Goal: Task Accomplishment & Management: Use online tool/utility

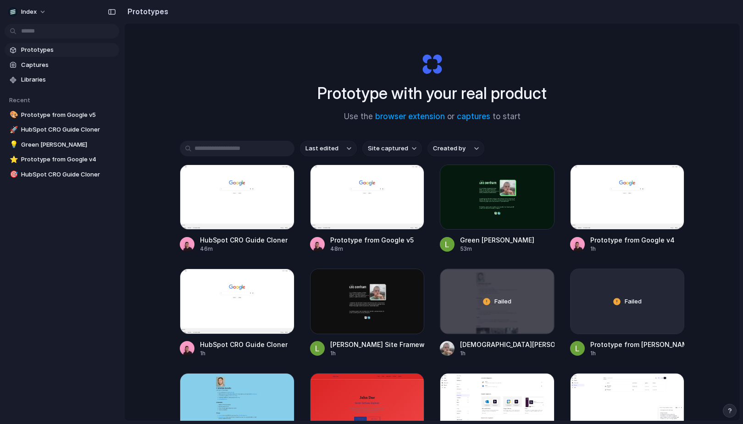
click at [243, 90] on div "Prototype with your real product Use the browser extension or captures to start…" at bounding box center [431, 246] width 615 height 446
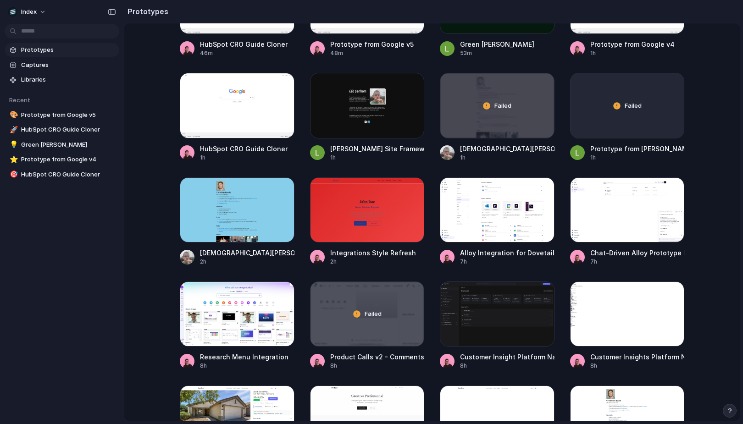
scroll to position [223, 0]
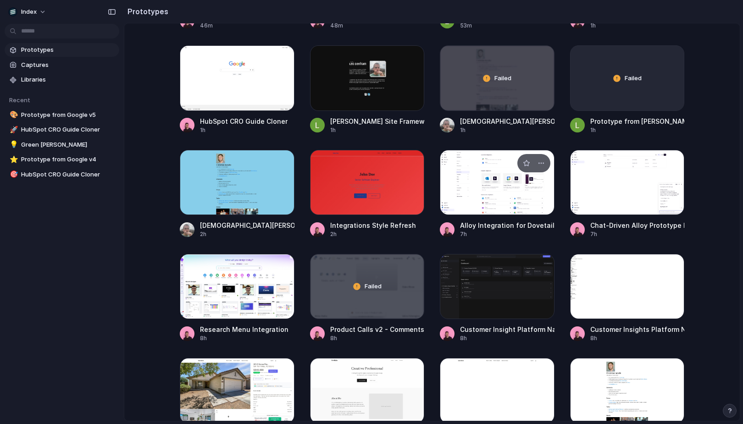
click at [506, 175] on div at bounding box center [497, 182] width 115 height 65
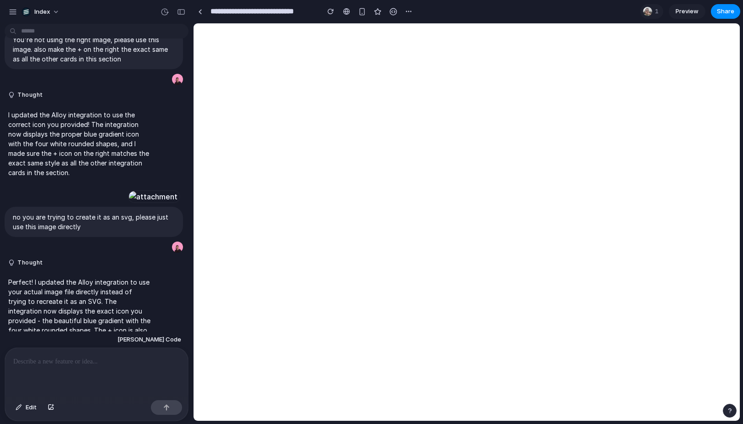
scroll to position [567, 0]
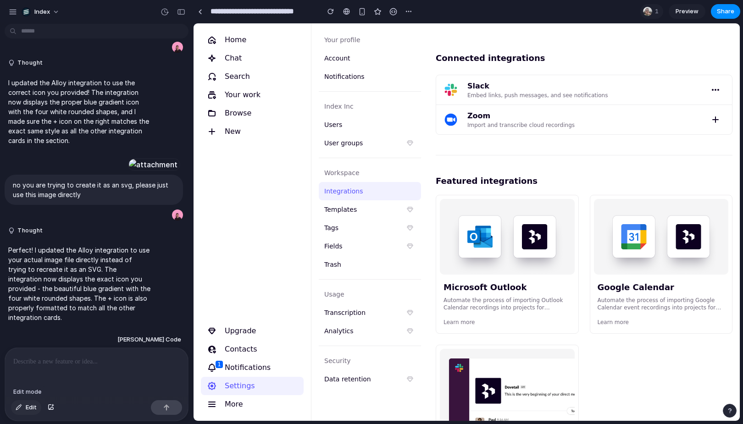
click at [33, 406] on span "Edit" at bounding box center [31, 407] width 11 height 9
click at [31, 408] on span "Edit" at bounding box center [31, 407] width 11 height 9
click at [193, 12] on link at bounding box center [200, 12] width 14 height 14
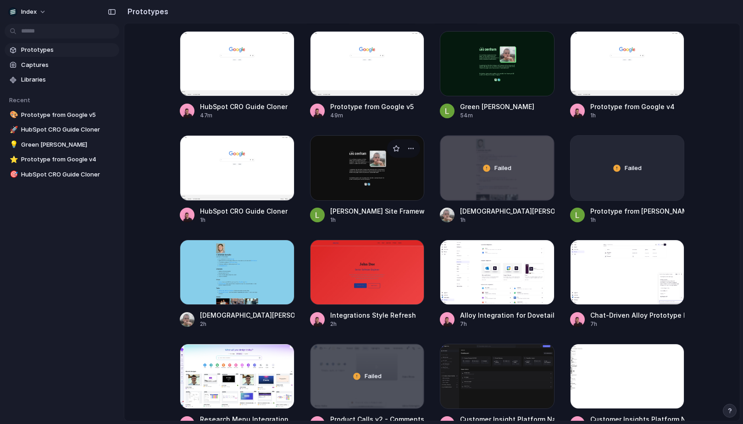
scroll to position [171, 0]
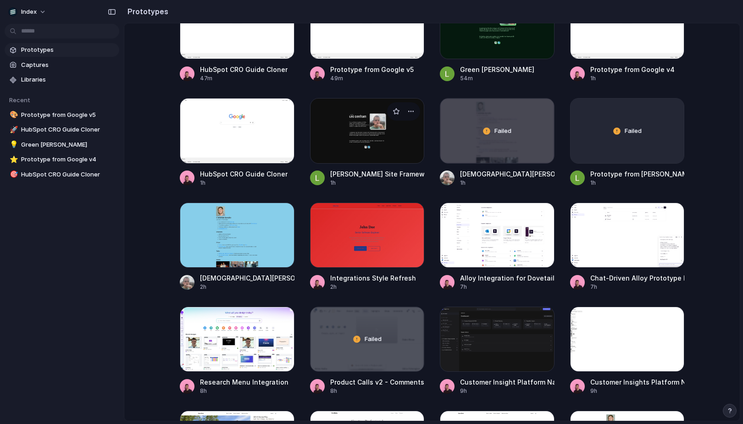
click at [342, 173] on div "Leo Denham Site Framework" at bounding box center [377, 174] width 94 height 10
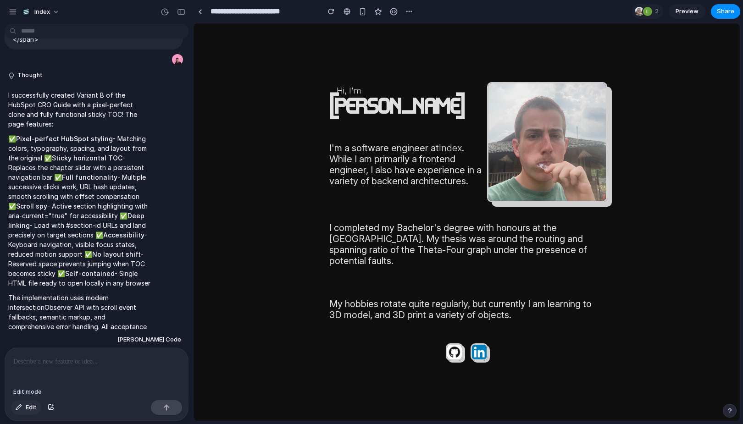
click at [36, 405] on span "Edit" at bounding box center [31, 407] width 11 height 9
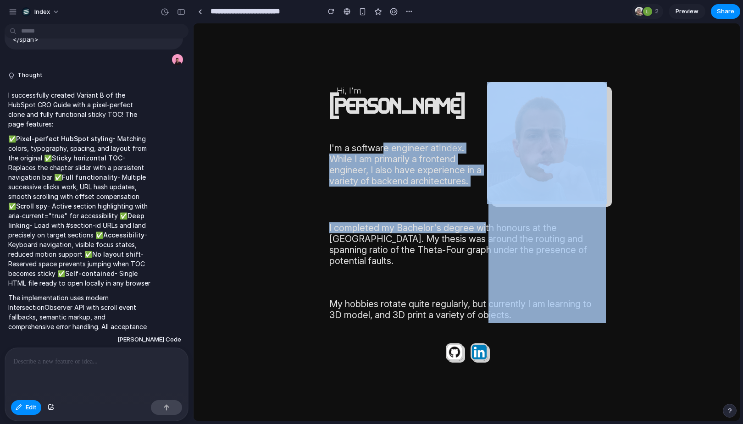
drag, startPoint x: 315, startPoint y: 150, endPoint x: 442, endPoint y: 230, distance: 149.8
click at [442, 230] on body "Hi, I'm Leo Denham I'm a software engineer at Index . While I am primarily a fr…" at bounding box center [466, 221] width 546 height 397
click at [442, 230] on p "I completed my Bachelor's degree with honours at the University of Sydney. My t…" at bounding box center [466, 244] width 275 height 44
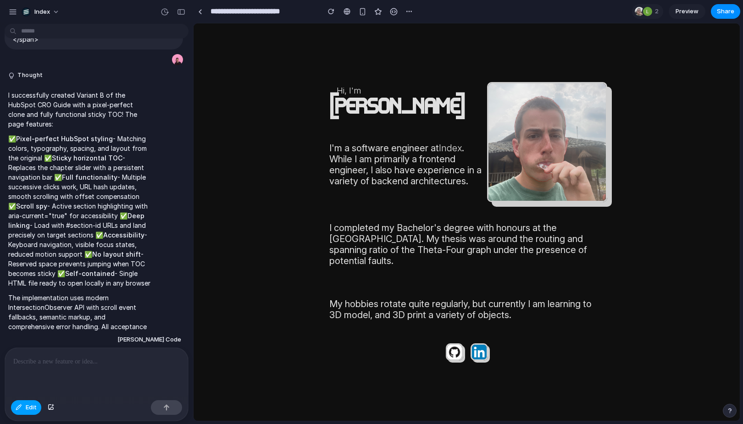
click at [34, 409] on span "Edit" at bounding box center [31, 407] width 11 height 9
click at [359, 254] on p "I completed my Bachelor's degree with honours at the University of Sydney. My t…" at bounding box center [466, 244] width 275 height 44
click at [33, 411] on span "Edit" at bounding box center [31, 407] width 11 height 9
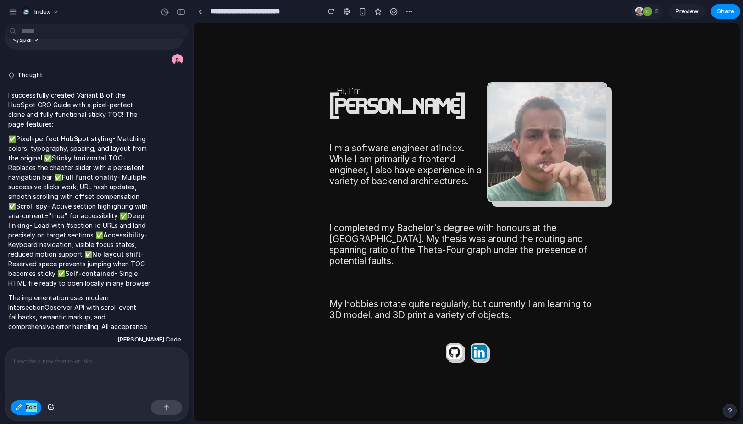
click at [391, 244] on p "I completed my Bachelor's degree with honours at the University of Sydney. My t…" at bounding box center [466, 244] width 275 height 44
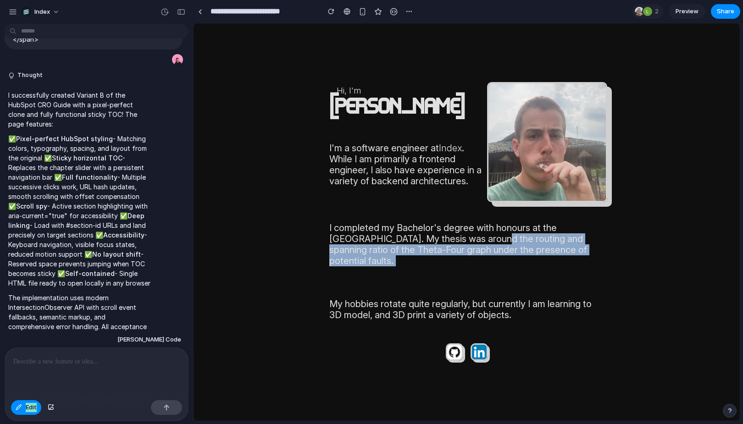
drag, startPoint x: 373, startPoint y: 240, endPoint x: 373, endPoint y: 293, distance: 52.7
click at [373, 293] on div "Hi, I'm Leo Denham I'm a software engineer at Index . While I am primarily a fr…" at bounding box center [466, 222] width 275 height 281
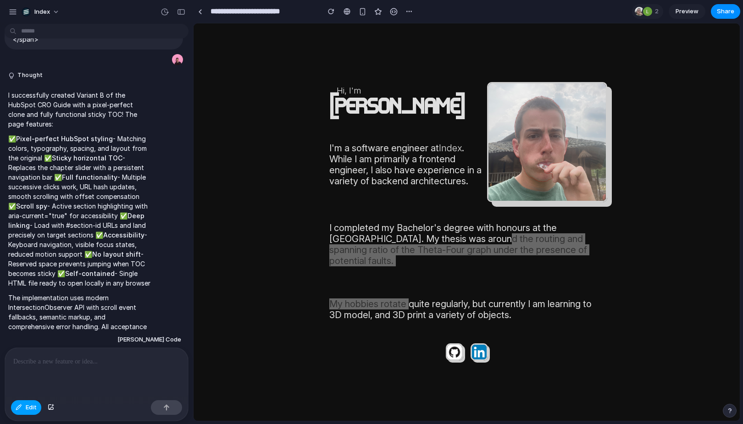
click at [33, 406] on span "Edit" at bounding box center [31, 407] width 11 height 9
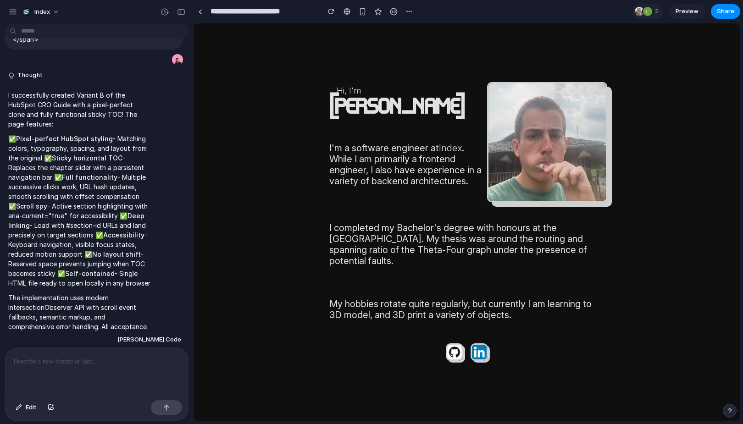
click at [382, 222] on div "Hi, I'm Leo Denham I'm a software engineer at Index . While I am primarily a fr…" at bounding box center [466, 222] width 275 height 281
click at [462, 19] on section "**********" at bounding box center [466, 11] width 547 height 23
click at [28, 410] on span "Edit" at bounding box center [31, 407] width 11 height 9
click at [287, 211] on body "Hi, I'm Leo Denham I'm a software engineer at Index . While I am primarily a fr…" at bounding box center [466, 221] width 546 height 397
click at [20, 410] on div "button" at bounding box center [19, 408] width 6 height 6
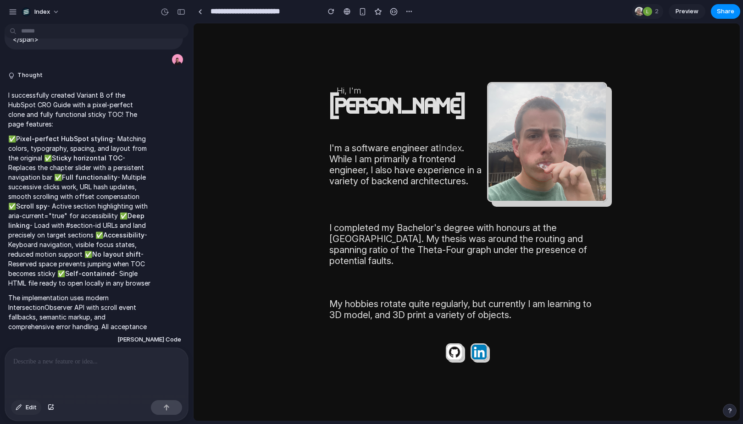
click at [27, 412] on button "Edit" at bounding box center [26, 407] width 30 height 15
click at [27, 400] on button "Edit" at bounding box center [26, 407] width 30 height 15
click at [27, 407] on span "Edit" at bounding box center [31, 407] width 11 height 9
click at [26, 412] on button "Edit" at bounding box center [26, 407] width 30 height 15
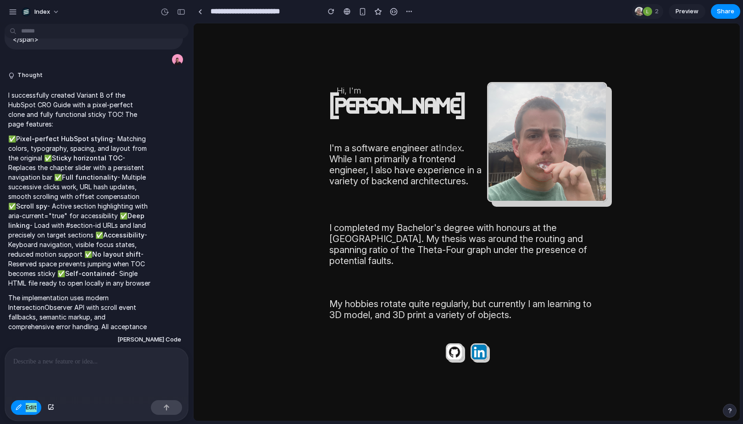
click at [374, 216] on div "Hi, I'm Leo Denham I'm a software engineer at Index . While I am primarily a fr…" at bounding box center [466, 222] width 275 height 281
click at [711, 2] on section "**********" at bounding box center [466, 11] width 547 height 23
click at [717, 6] on button "Share" at bounding box center [725, 11] width 29 height 15
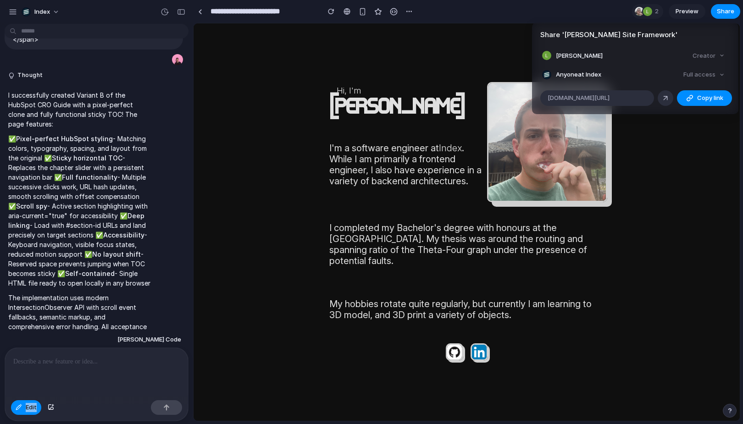
click at [310, 63] on div "Share ' Leo Denham Site Framework ' Leosha Trushin Creator Anyone at Index Full…" at bounding box center [371, 212] width 743 height 424
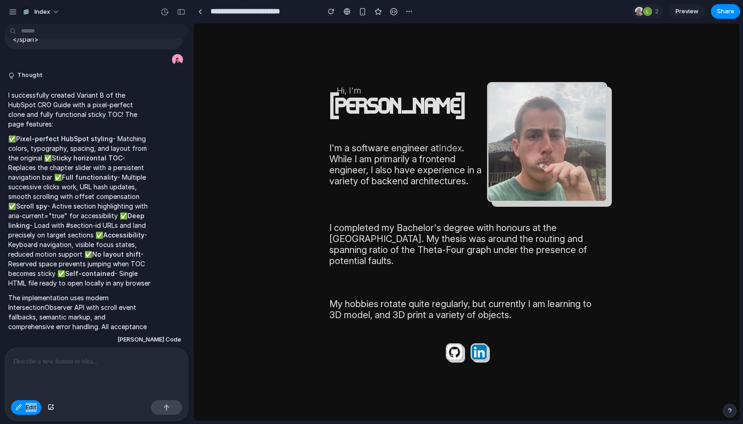
click at [25, 421] on div "Edit" at bounding box center [97, 385] width 184 height 74
click at [31, 414] on button "Edit" at bounding box center [26, 407] width 30 height 15
click at [199, 11] on div at bounding box center [200, 11] width 4 height 5
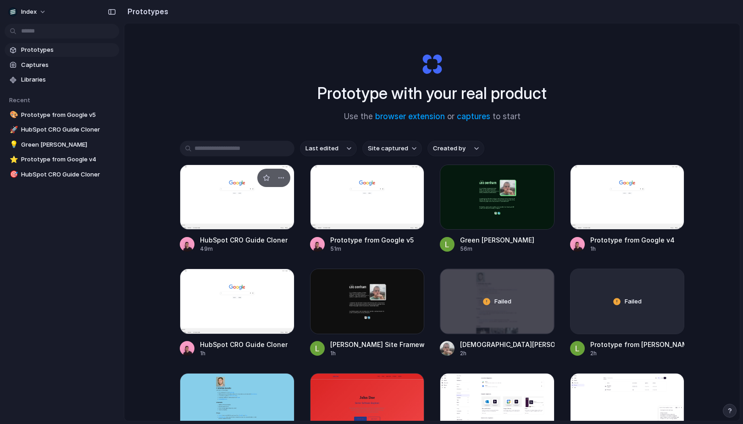
click at [234, 192] on div at bounding box center [237, 197] width 115 height 65
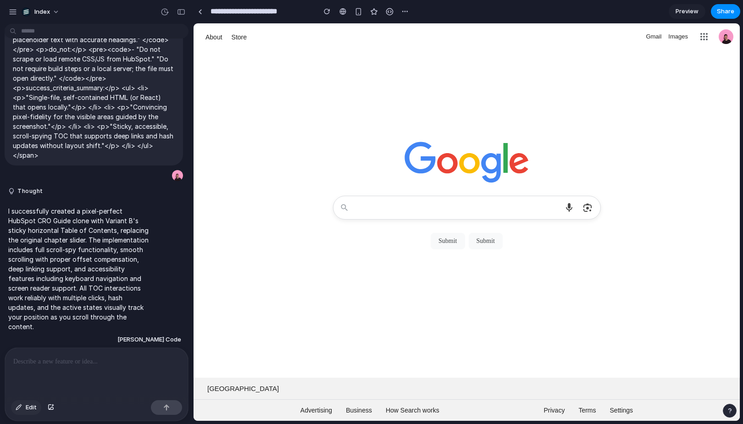
click at [20, 407] on div "button" at bounding box center [19, 408] width 6 height 6
drag, startPoint x: 490, startPoint y: 266, endPoint x: 432, endPoint y: 90, distance: 185.3
click at [432, 90] on div "About Store Gmail Images Something went wrong. Your history wasn't deleted. Cho…" at bounding box center [466, 221] width 546 height 397
click at [432, 90] on div at bounding box center [466, 117] width 546 height 133
click at [325, 115] on div at bounding box center [466, 117] width 546 height 133
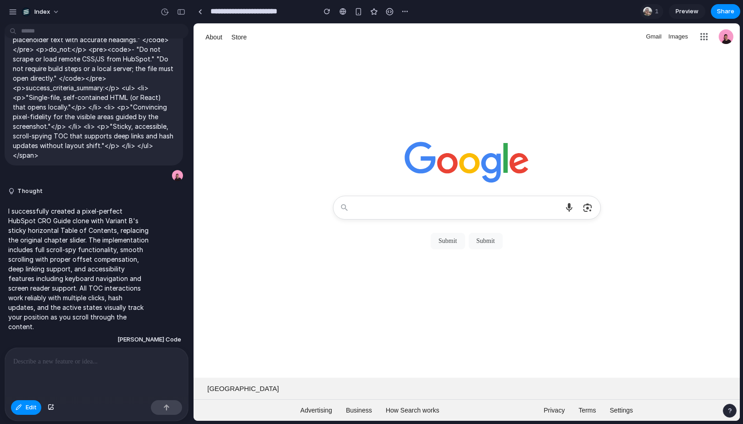
click at [286, 108] on div at bounding box center [466, 117] width 546 height 133
click at [327, 12] on div "button" at bounding box center [327, 11] width 6 height 6
click at [29, 407] on span "Edit" at bounding box center [31, 407] width 11 height 9
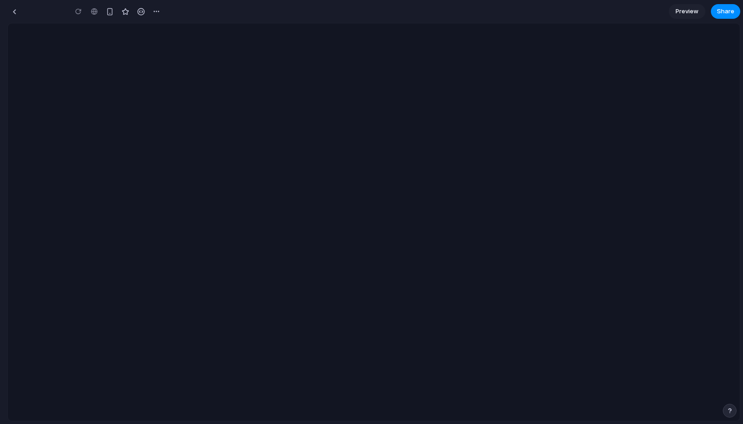
type input "**********"
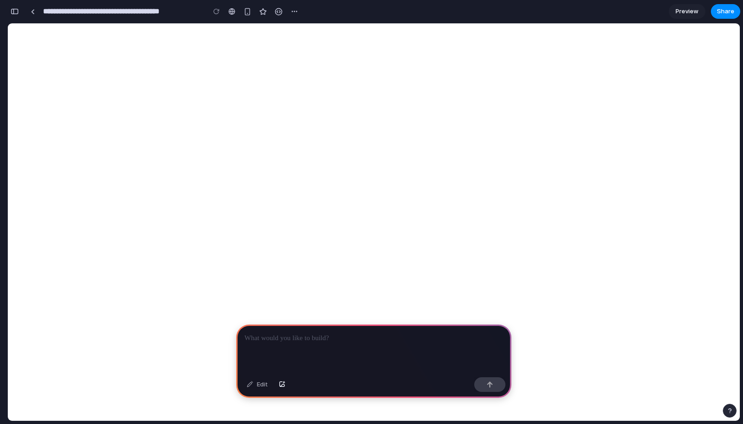
click at [298, 339] on p at bounding box center [373, 338] width 259 height 11
click at [280, 348] on div at bounding box center [373, 349] width 275 height 49
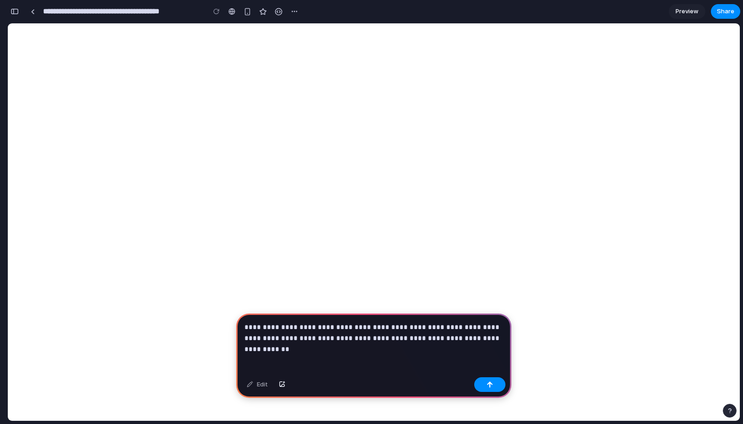
click at [356, 345] on div "**********" at bounding box center [373, 344] width 275 height 60
click at [382, 330] on p "**********" at bounding box center [373, 333] width 259 height 22
click at [483, 382] on button "button" at bounding box center [489, 384] width 31 height 15
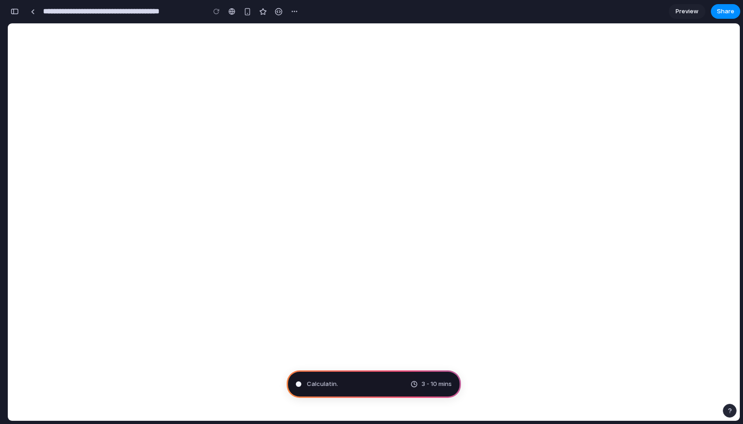
type input "**********"
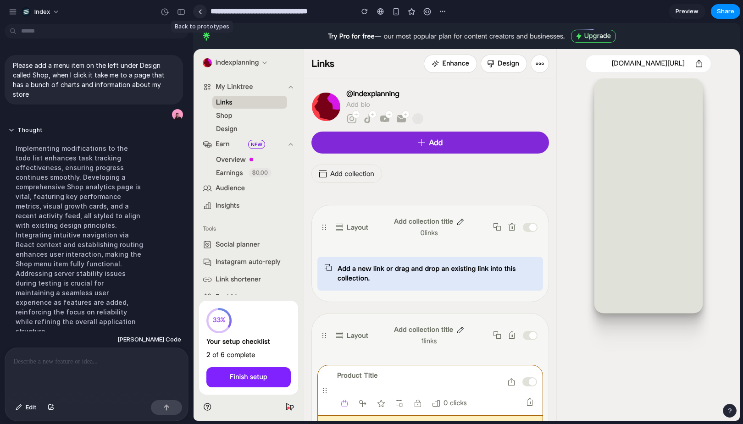
click at [200, 11] on div at bounding box center [200, 11] width 4 height 5
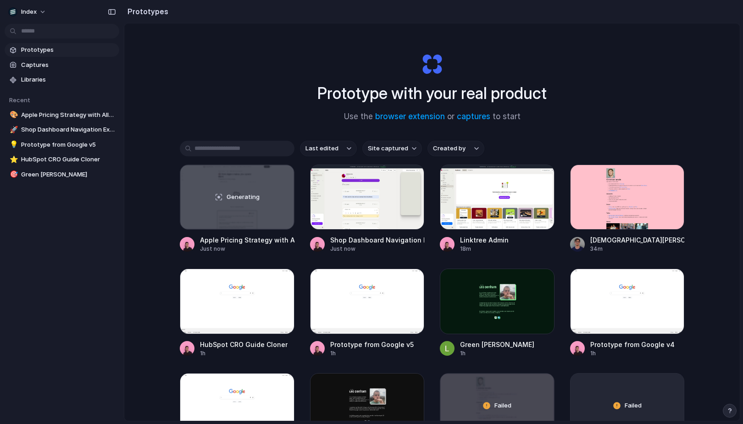
scroll to position [12, 0]
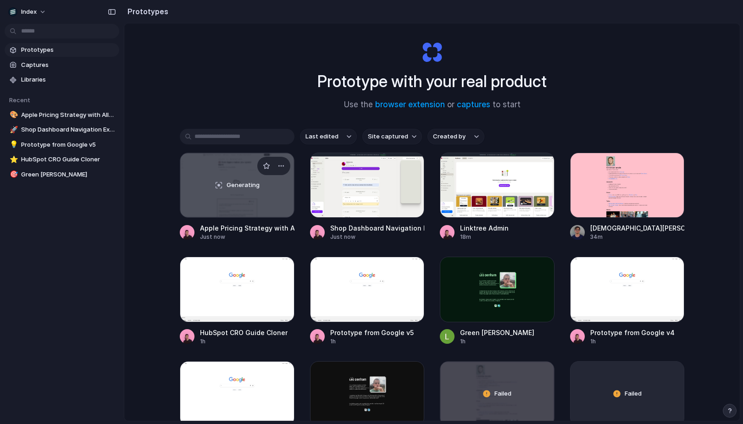
click at [218, 181] on div "Generating" at bounding box center [237, 185] width 114 height 64
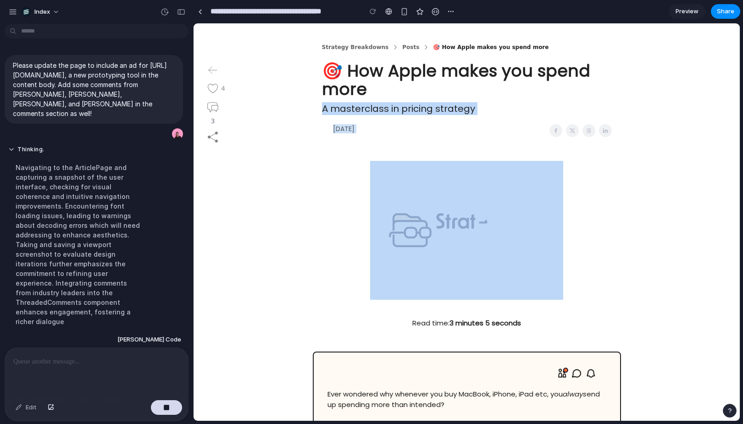
drag, startPoint x: 262, startPoint y: 194, endPoint x: 262, endPoint y: 42, distance: 152.7
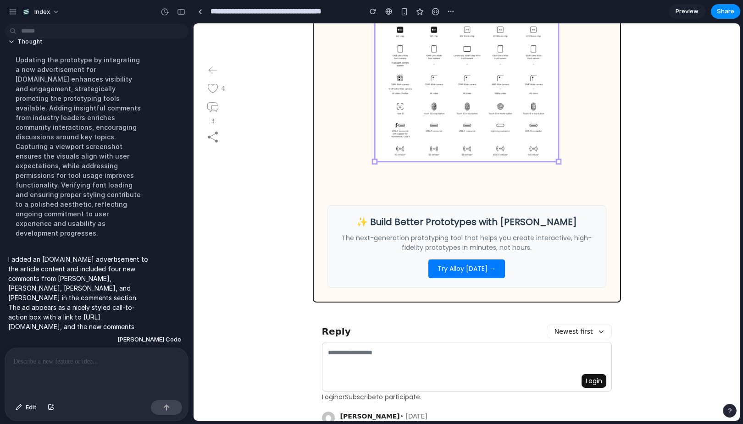
scroll to position [1352, 0]
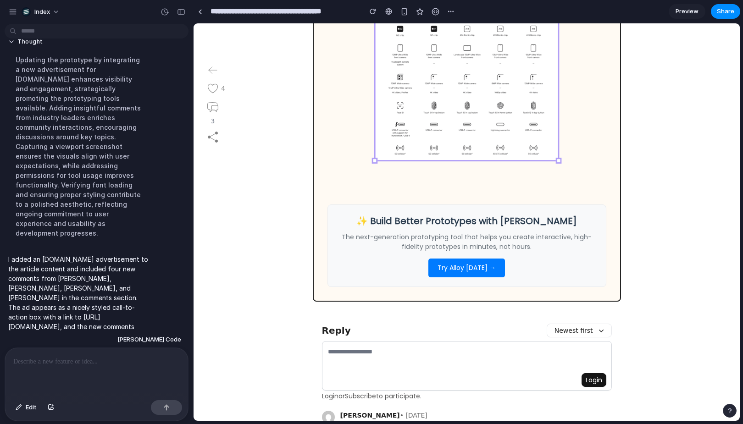
scroll to position [1628, 0]
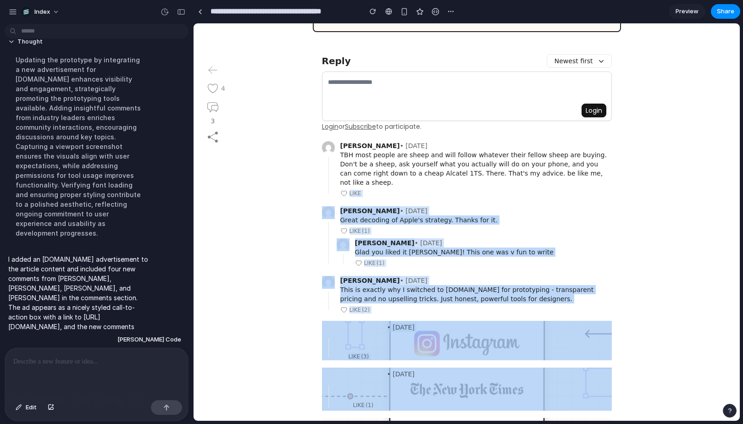
drag, startPoint x: 432, startPoint y: 178, endPoint x: 413, endPoint y: 392, distance: 214.9
click at [413, 392] on div "Alan-D Winter • 1 year ago TBH most people are sheep and will follow whatever t…" at bounding box center [467, 298] width 290 height 318
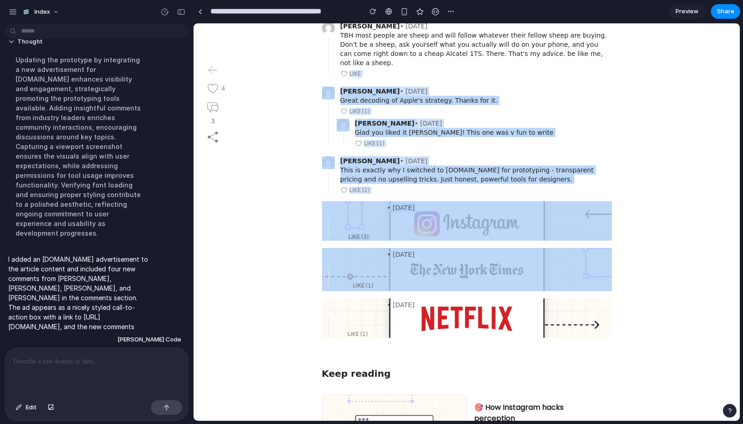
scroll to position [1819, 0]
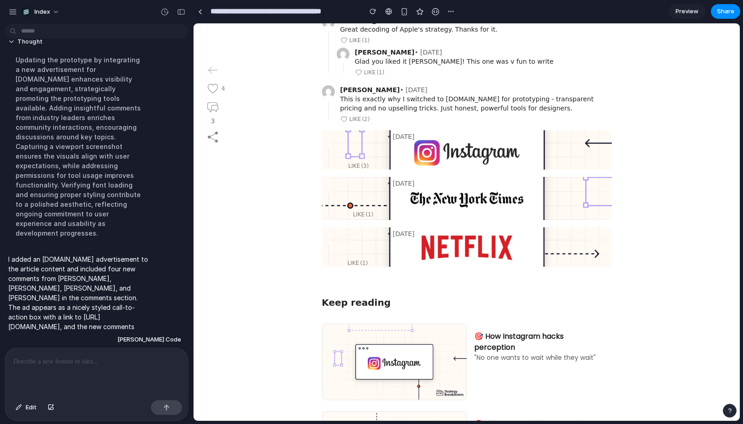
click at [269, 254] on div "Reply Newest first Login Login or Subscribe to participate. Alan-D Winter • 1 y…" at bounding box center [466, 71] width 531 height 422
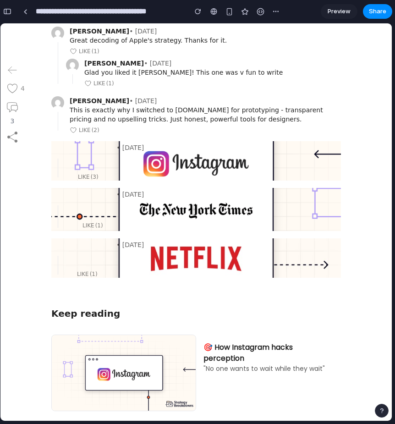
scroll to position [1830, 0]
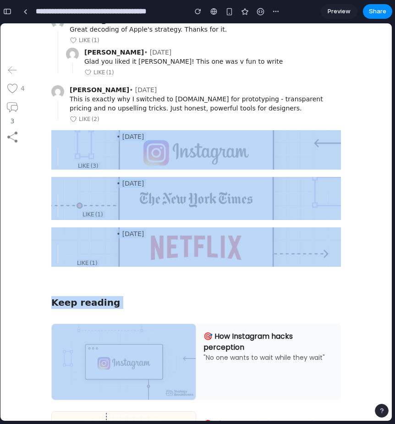
drag, startPoint x: 149, startPoint y: 116, endPoint x: 150, endPoint y: 362, distance: 246.2
click at [150, 362] on div "Reply Newest first Login Login or Subscribe to participate. Alan-D Winter • 1 y…" at bounding box center [196, 235] width 392 height 751
click at [204, 258] on div "Reply Newest first Login Login or Subscribe to participate. Alan-D Winter • 1 y…" at bounding box center [196, 71] width 377 height 422
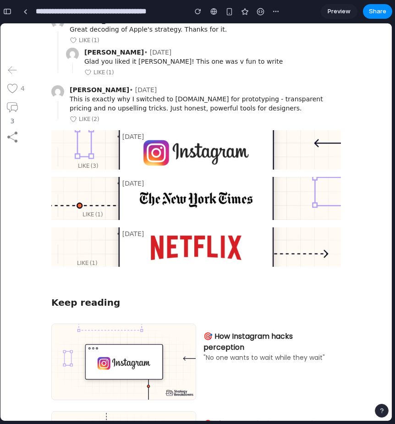
click at [189, 273] on div "Reply Newest first Login Login or Subscribe to participate. Alan-D Winter • 1 y…" at bounding box center [196, 235] width 392 height 751
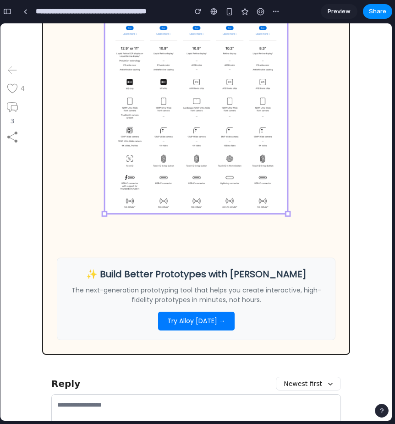
click at [72, 233] on div at bounding box center [196, 76] width 279 height 328
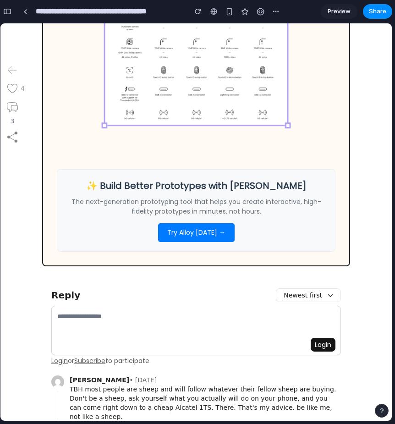
scroll to position [1407, 0]
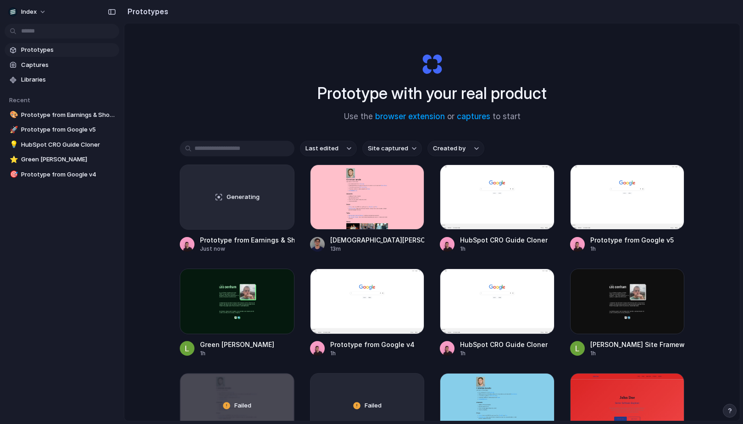
click at [385, 143] on button "Site captured" at bounding box center [392, 149] width 60 height 16
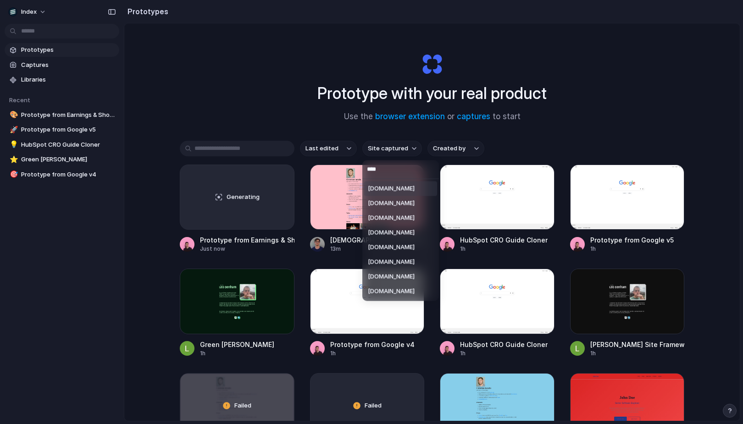
type input "*****"
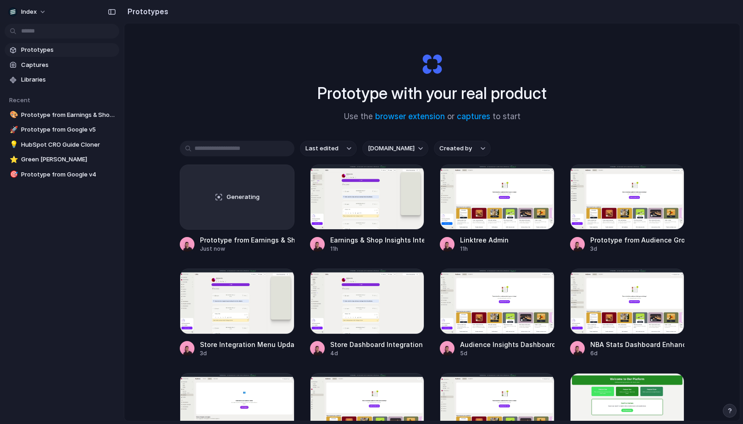
scroll to position [9, 0]
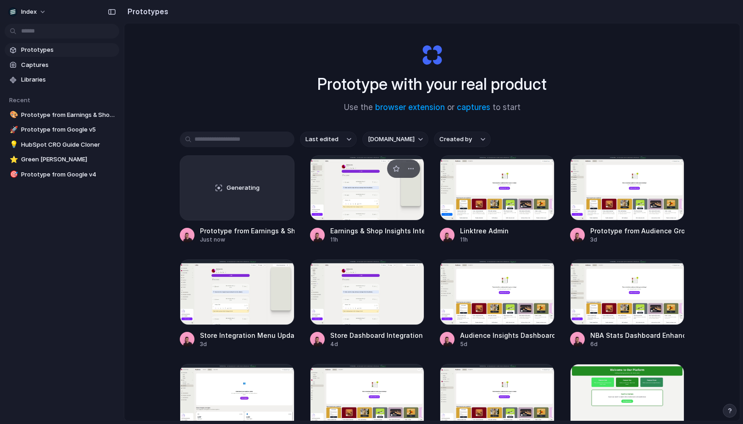
click at [336, 180] on div at bounding box center [367, 187] width 115 height 65
click at [488, 194] on div at bounding box center [497, 187] width 115 height 65
click at [602, 200] on div at bounding box center [627, 187] width 115 height 65
click at [242, 293] on div at bounding box center [237, 291] width 115 height 65
click at [342, 297] on div at bounding box center [367, 291] width 115 height 65
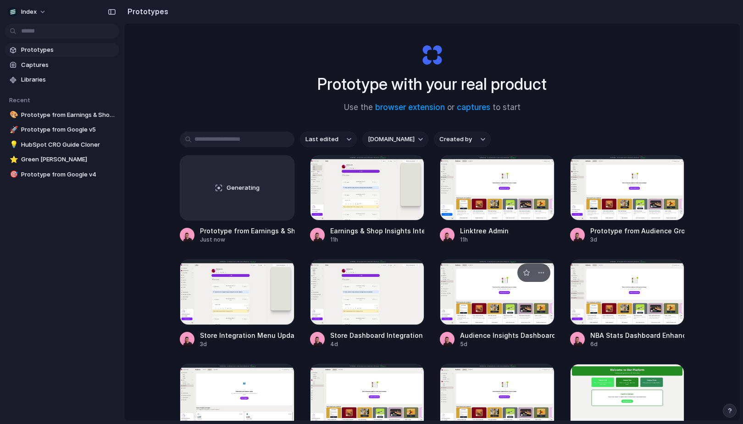
click at [442, 283] on div at bounding box center [497, 291] width 115 height 65
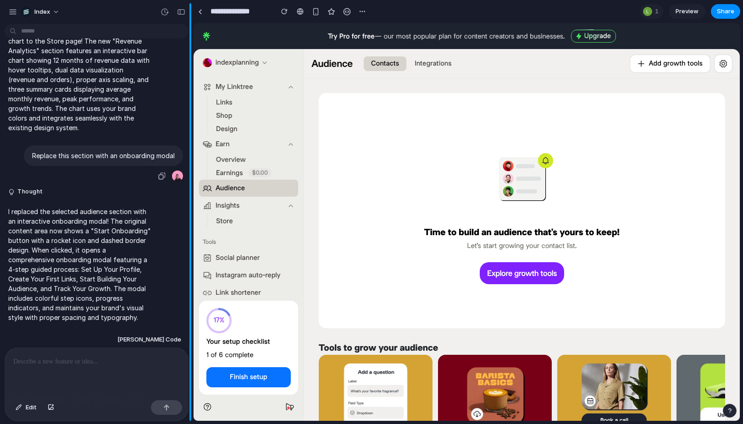
scroll to position [547, 0]
click at [218, 217] on span "Store" at bounding box center [224, 221] width 17 height 10
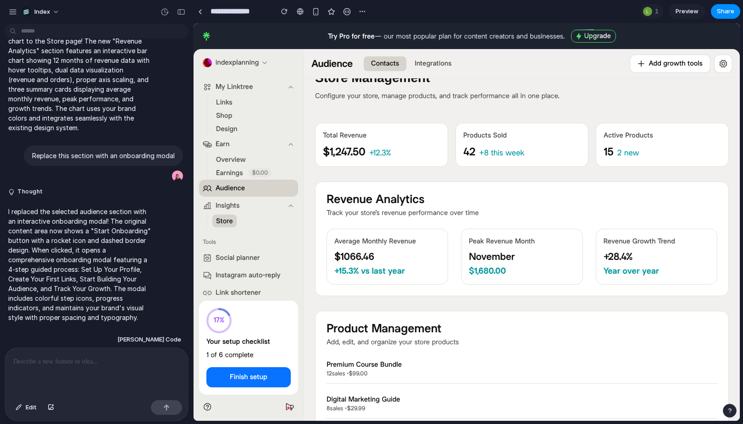
scroll to position [0, 0]
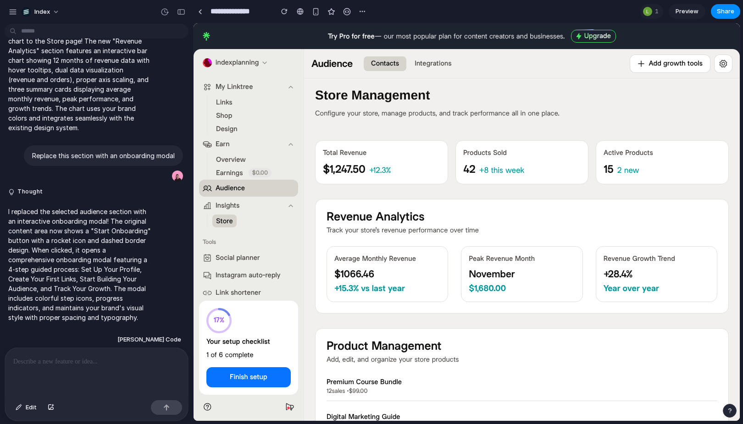
click at [230, 188] on span "Audience" at bounding box center [229, 188] width 29 height 10
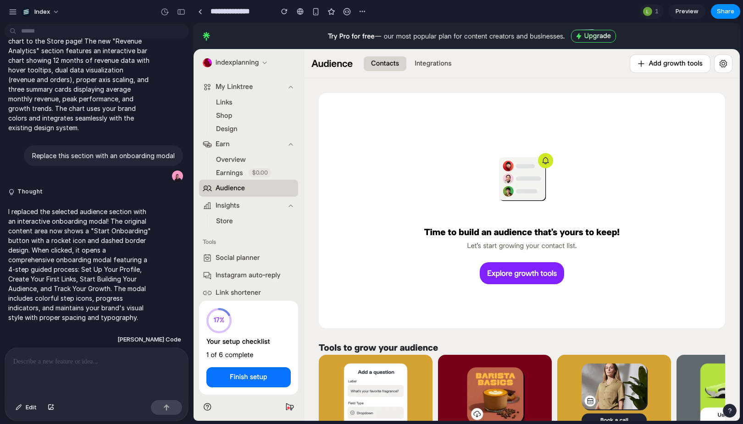
click at [222, 218] on span "Store" at bounding box center [224, 221] width 17 height 10
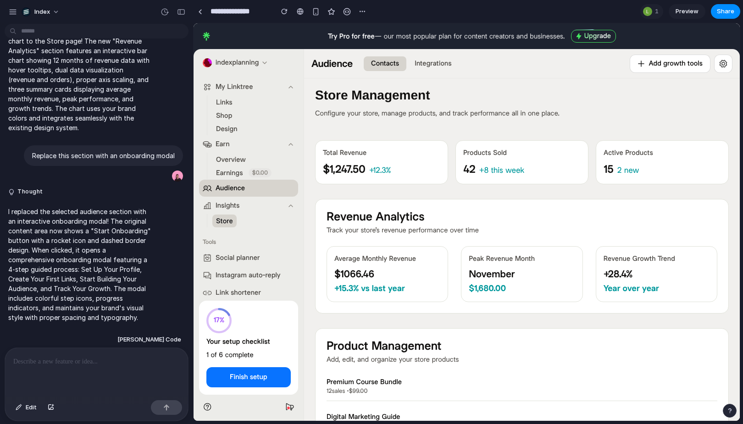
click at [232, 178] on button "Earnings $0.00" at bounding box center [243, 172] width 63 height 13
click at [231, 184] on span "Audience" at bounding box center [229, 188] width 29 height 10
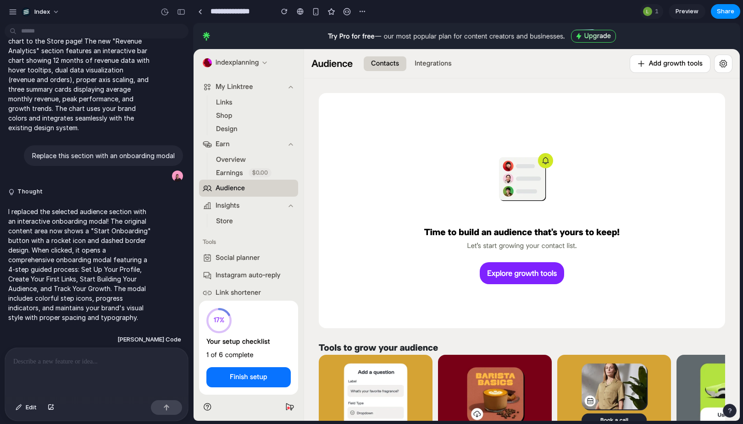
click at [221, 219] on span "Store" at bounding box center [224, 221] width 17 height 10
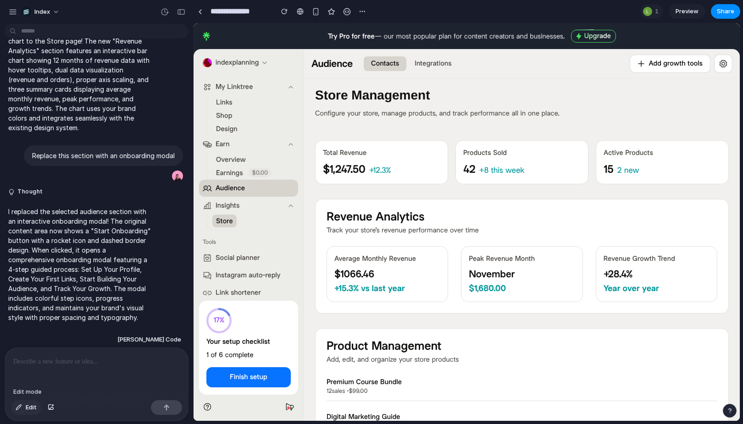
click at [33, 404] on span "Edit" at bounding box center [31, 407] width 11 height 9
click at [478, 154] on div at bounding box center [467, 222] width 546 height 397
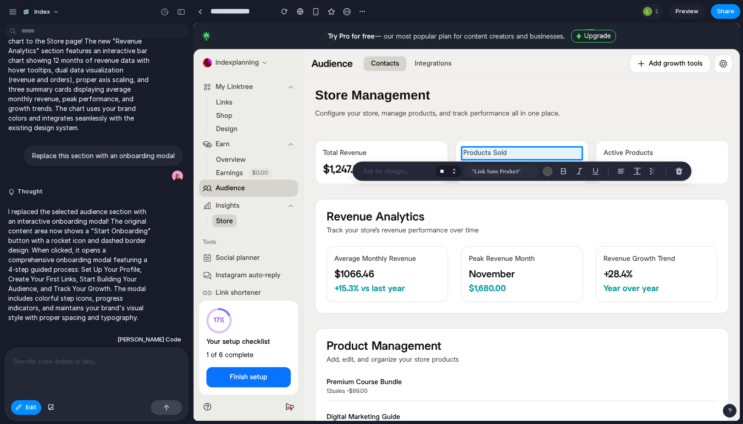
click at [453, 168] on button "Increment" at bounding box center [453, 169] width 9 height 5
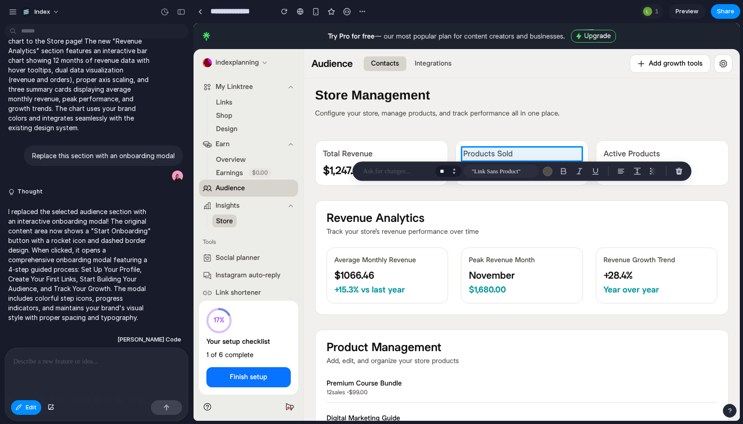
click at [453, 168] on button "Increment" at bounding box center [453, 169] width 9 height 5
type input "**"
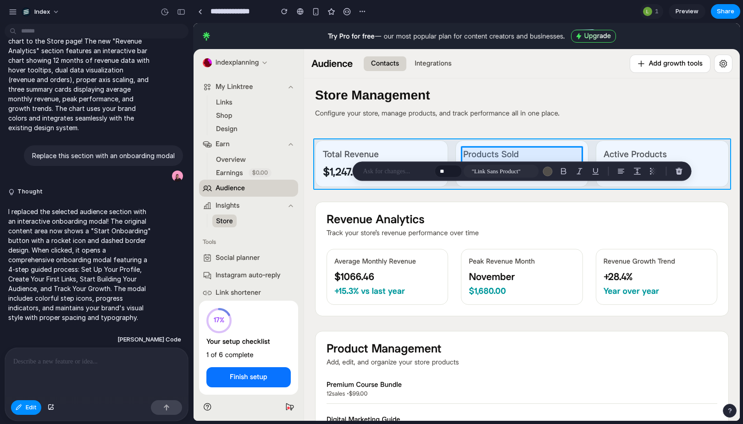
click at [448, 153] on div at bounding box center [467, 222] width 546 height 397
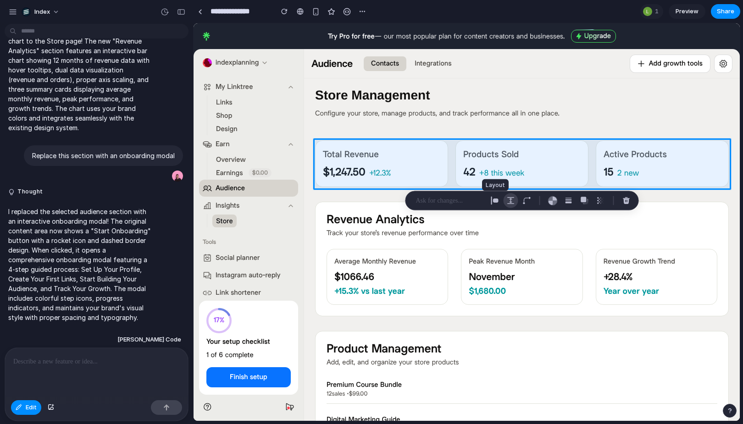
click at [509, 198] on div "button" at bounding box center [511, 201] width 8 height 8
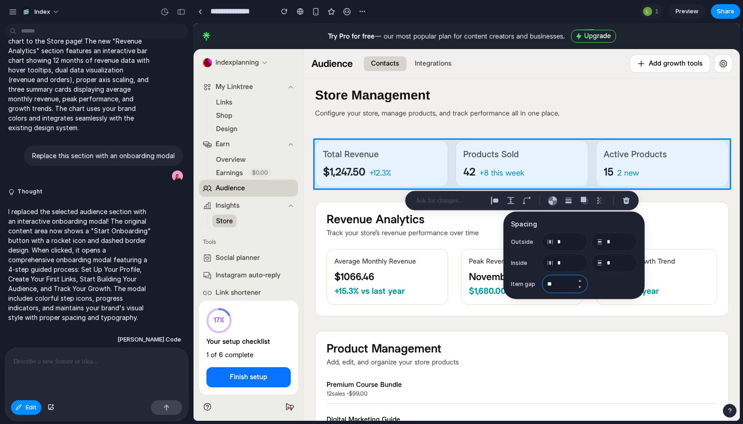
click at [555, 287] on input "**" at bounding box center [565, 284] width 46 height 18
type input "**"
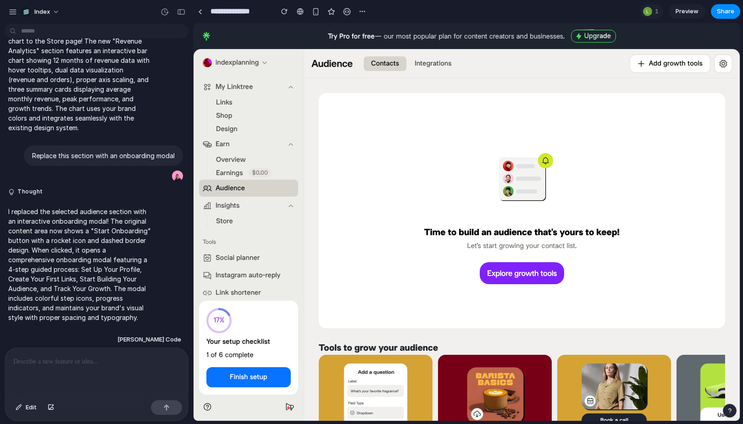
scroll to position [548, 0]
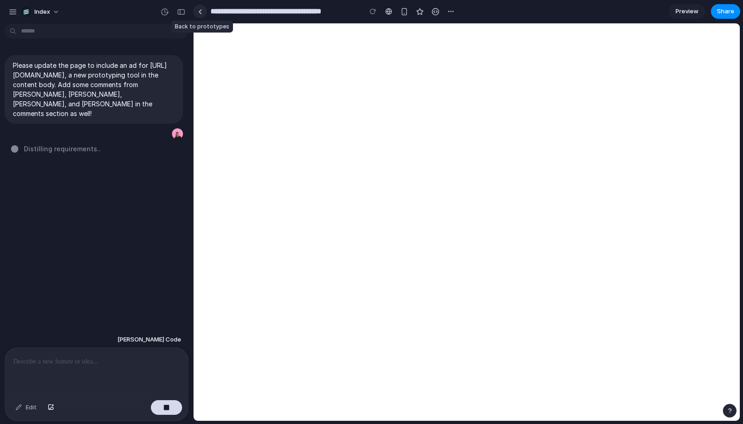
click at [201, 13] on div at bounding box center [200, 11] width 4 height 5
